Goal: Answer question/provide support: Share knowledge or assist other users

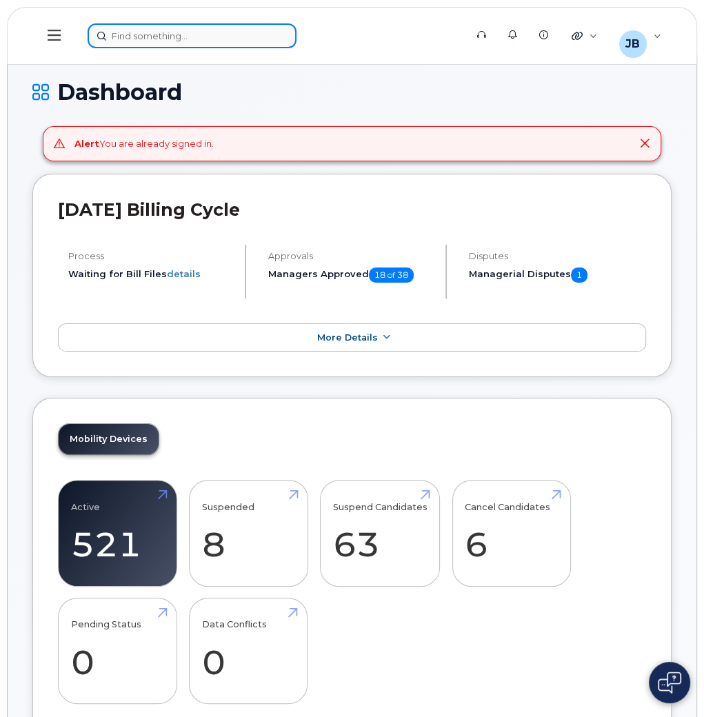
click at [147, 39] on input at bounding box center [192, 35] width 209 height 25
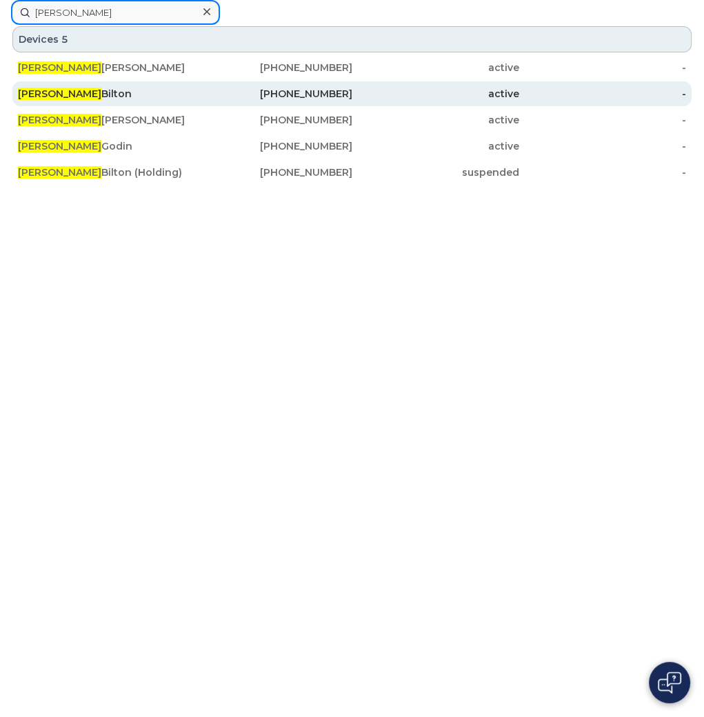
type input "[PERSON_NAME]"
click at [165, 101] on div "[PERSON_NAME]" at bounding box center [101, 94] width 167 height 14
